Goal: Information Seeking & Learning: Learn about a topic

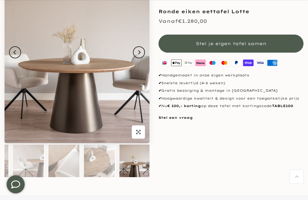
scroll to position [0, 171]
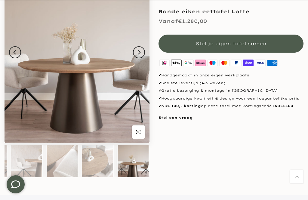
click at [101, 160] on img at bounding box center [97, 161] width 31 height 32
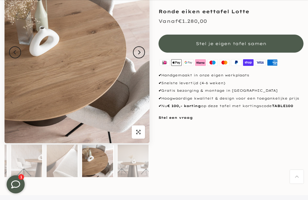
click at [130, 162] on img at bounding box center [133, 161] width 31 height 32
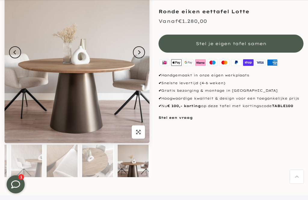
click at [141, 51] on icon "Next" at bounding box center [139, 52] width 4 height 5
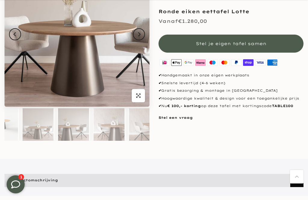
scroll to position [0, 0]
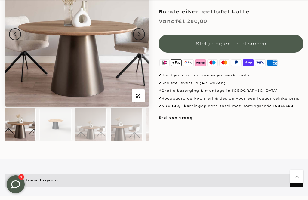
click at [139, 42] on img at bounding box center [77, 34] width 145 height 145
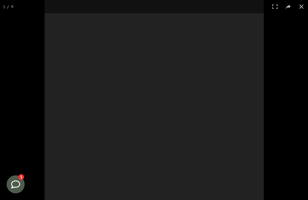
click at [143, 31] on div at bounding box center [154, 109] width 219 height 219
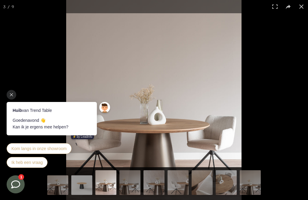
click at [301, 6] on button at bounding box center [301, 6] width 13 height 13
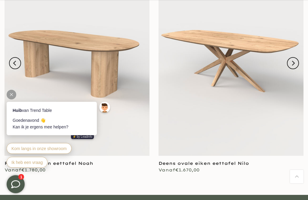
scroll to position [600, 0]
click at [295, 64] on icon "Next" at bounding box center [293, 63] width 3 height 5
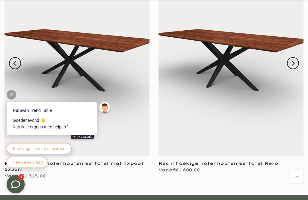
click at [295, 61] on icon "Next" at bounding box center [293, 63] width 5 height 5
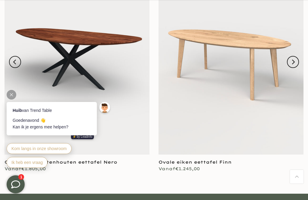
click at [295, 62] on icon "Next" at bounding box center [293, 62] width 5 height 5
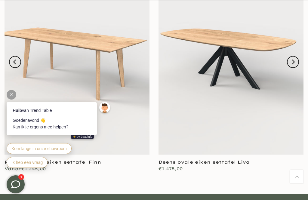
click at [299, 63] on button "Next" at bounding box center [293, 62] width 12 height 12
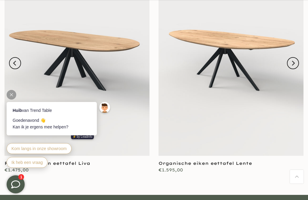
click at [295, 63] on icon "Next" at bounding box center [293, 63] width 3 height 5
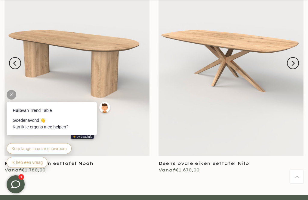
click at [295, 63] on icon "Next" at bounding box center [293, 63] width 5 height 5
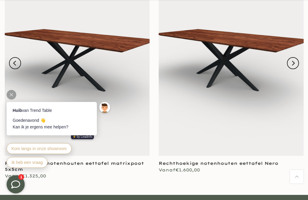
click at [295, 63] on icon "Next" at bounding box center [293, 63] width 5 height 5
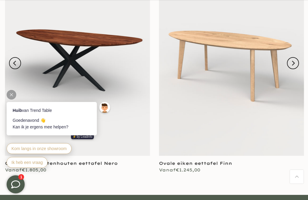
click at [295, 61] on icon "Next" at bounding box center [293, 63] width 3 height 5
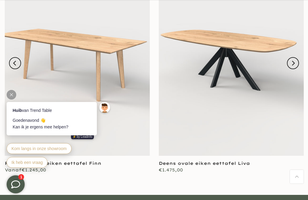
click at [295, 61] on icon "Next" at bounding box center [293, 63] width 3 height 5
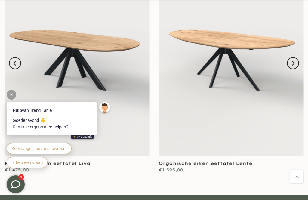
click at [295, 61] on icon "Next" at bounding box center [293, 63] width 3 height 5
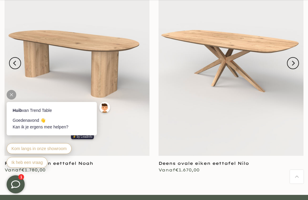
click at [295, 62] on icon "Next" at bounding box center [293, 63] width 5 height 5
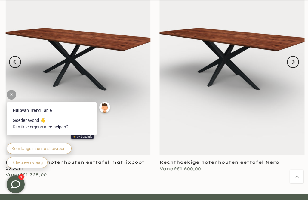
click at [299, 59] on button "Next" at bounding box center [293, 62] width 12 height 12
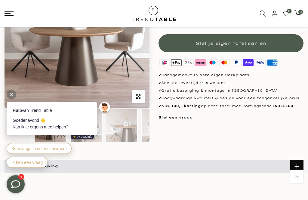
scroll to position [135, 0]
click at [11, 13] on icon at bounding box center [9, 13] width 9 height 5
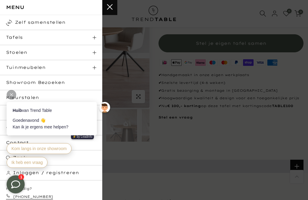
click at [92, 80] on body "Huib van Trend Table Goedenavond 👋 Kan ik je ergens mee helpen? ⚡️ by Leadinfo …" at bounding box center [59, 124] width 117 height 102
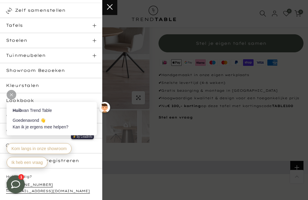
scroll to position [12, 0]
click at [22, 97] on div "Huib van Trend Table Goedenavond 👋 Kan ik je ergens mee helpen? ⚡️ by Leadinfo …" at bounding box center [59, 131] width 117 height 87
click at [13, 92] on div at bounding box center [12, 95] width 10 height 10
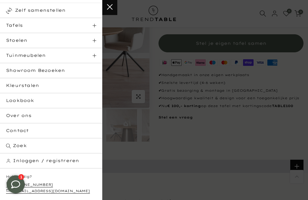
click at [61, 100] on link "Lookbook" at bounding box center [51, 100] width 102 height 15
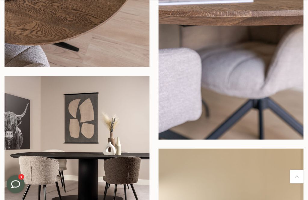
scroll to position [734, 0]
click at [112, 143] on img at bounding box center [77, 148] width 145 height 145
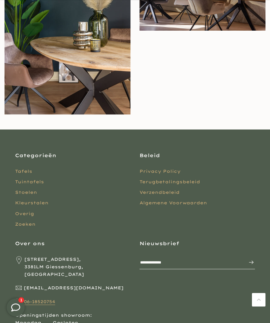
scroll to position [1582, 0]
click at [36, 179] on link "Tuintafels" at bounding box center [29, 181] width 29 height 5
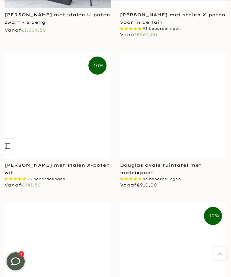
scroll to position [1728, 0]
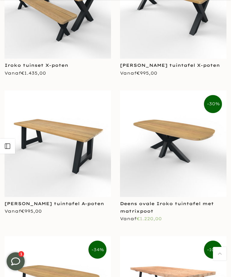
scroll to position [3434, 0]
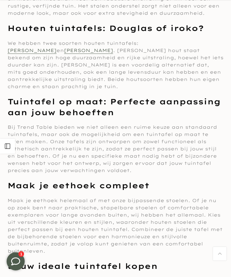
scroll to position [4771, 0]
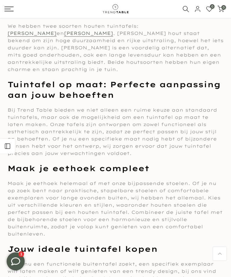
scroll to position [2385, 0]
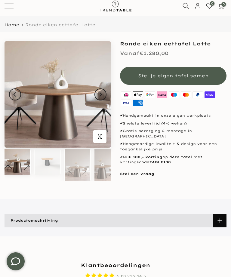
click at [79, 165] on img at bounding box center [78, 165] width 26 height 32
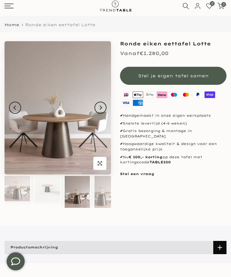
scroll to position [0, 29]
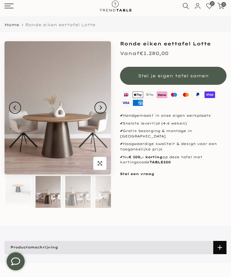
click at [103, 194] on img at bounding box center [108, 192] width 26 height 32
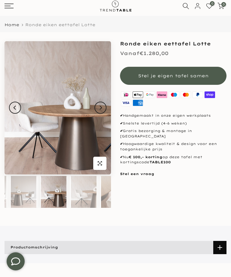
scroll to position [0, 89]
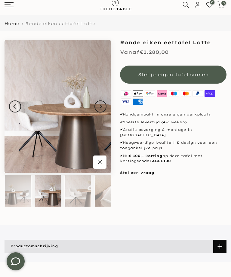
click at [102, 194] on img at bounding box center [108, 191] width 26 height 32
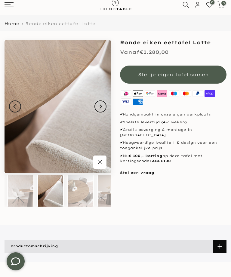
scroll to position [0, 149]
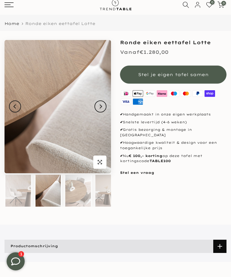
click at [100, 195] on img at bounding box center [108, 191] width 26 height 32
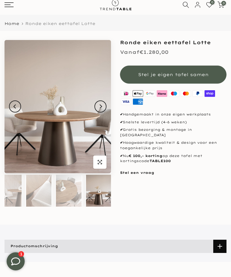
scroll to position [0, 160]
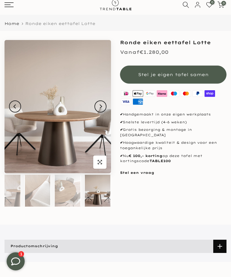
click at [101, 194] on img at bounding box center [98, 191] width 26 height 32
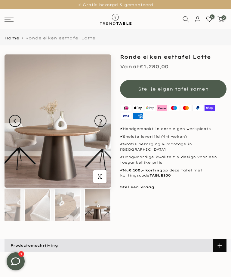
scroll to position [29, 0]
